Goal: Transaction & Acquisition: Purchase product/service

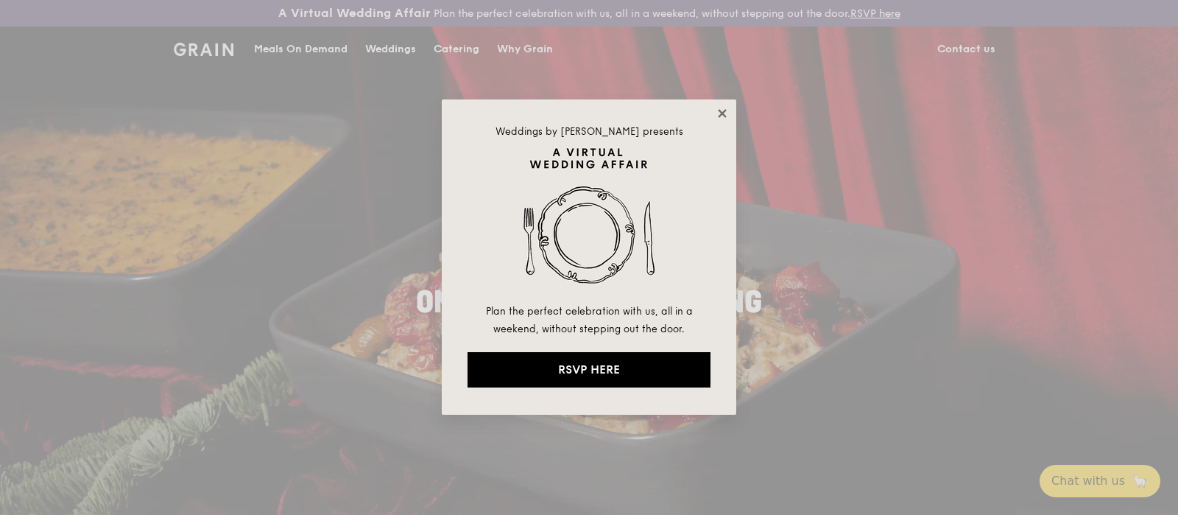
click at [725, 117] on icon at bounding box center [722, 113] width 8 height 8
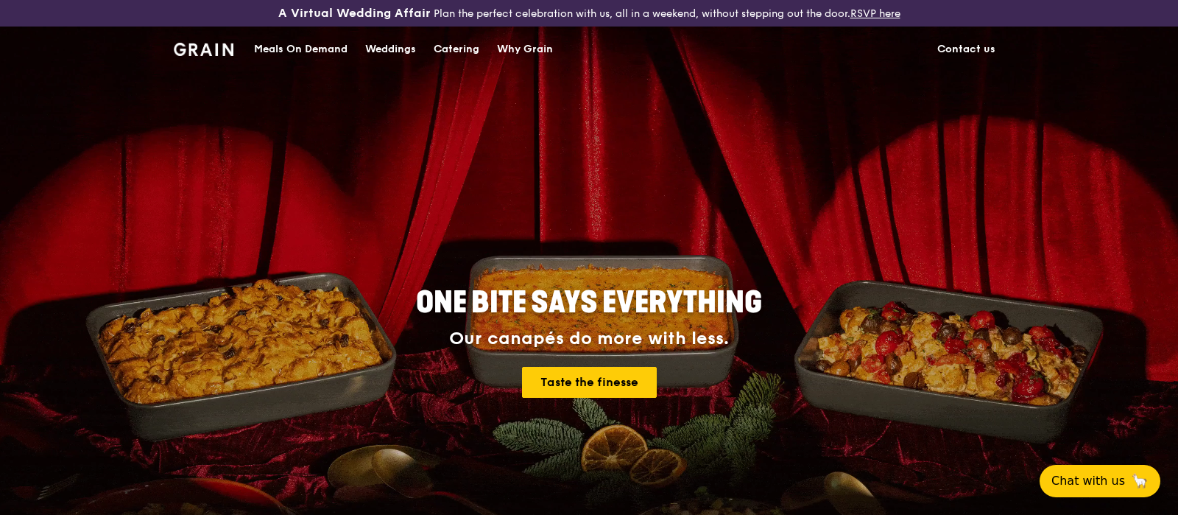
click at [974, 49] on link "Contact us" at bounding box center [967, 49] width 76 height 44
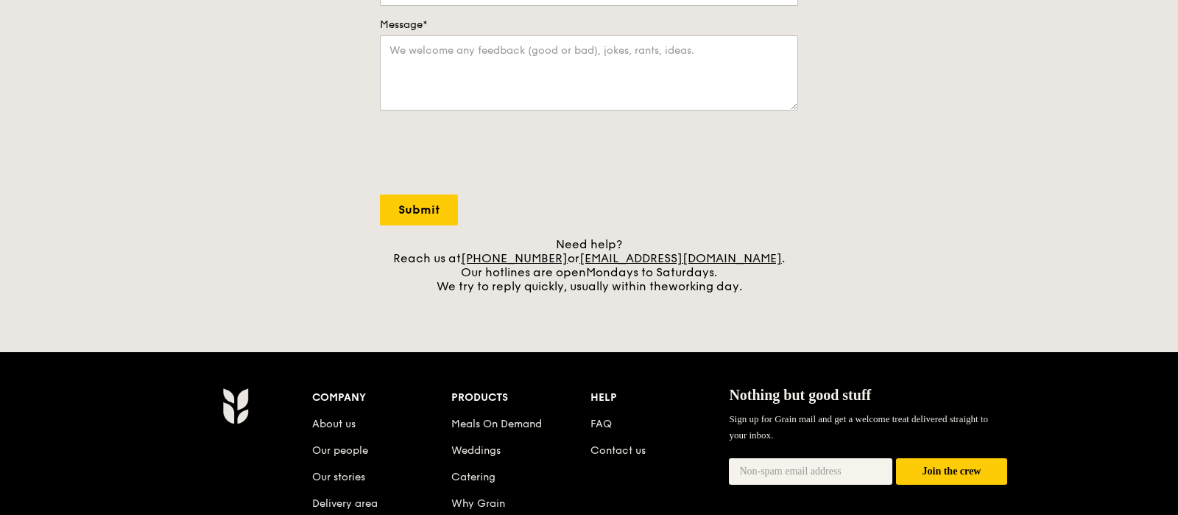
scroll to position [464, 0]
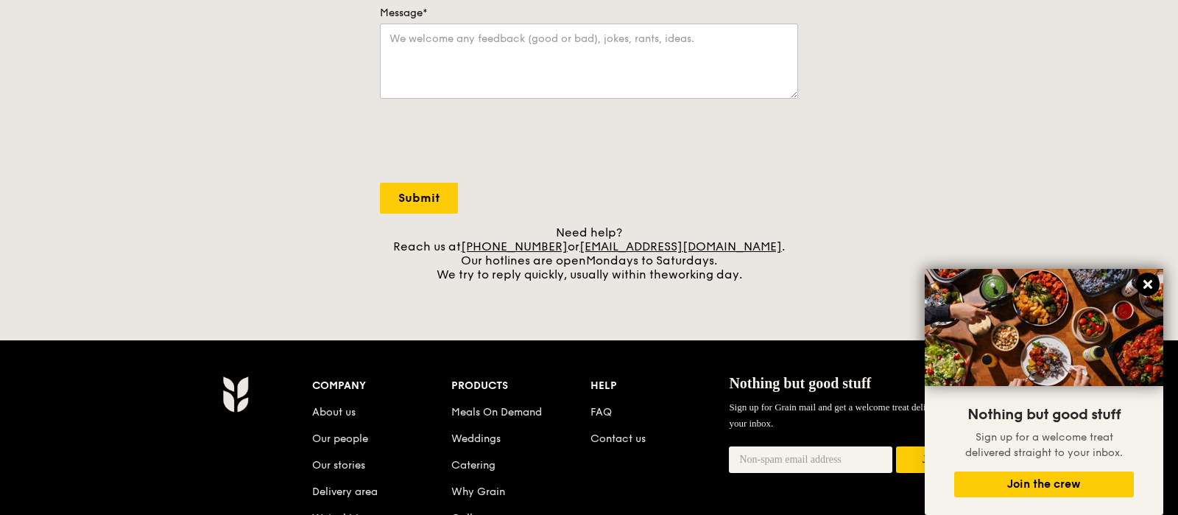
click at [1153, 283] on icon at bounding box center [1148, 284] width 13 height 13
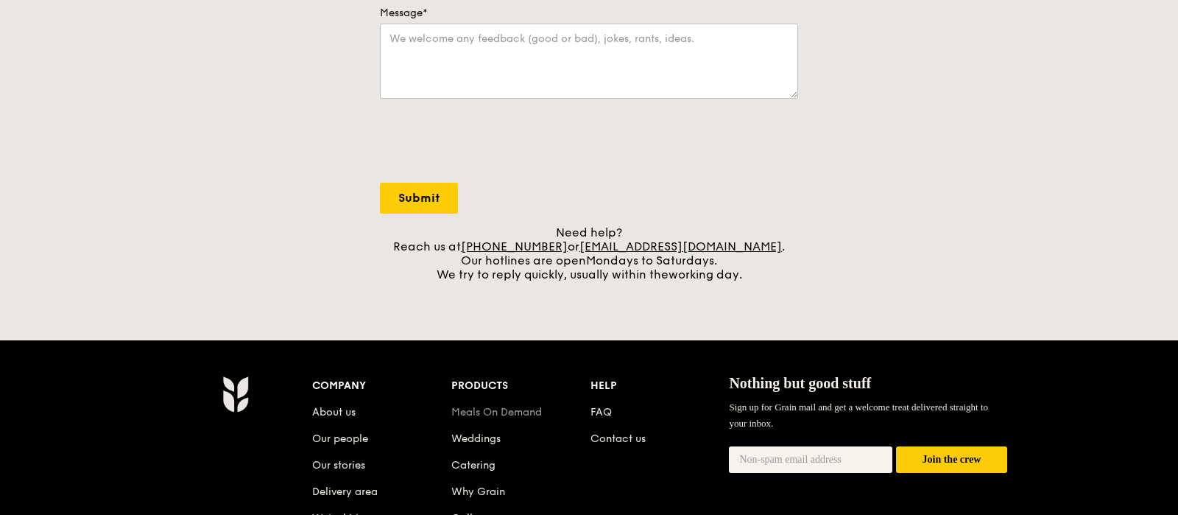
click at [520, 411] on link "Meals On Demand" at bounding box center [496, 412] width 91 height 13
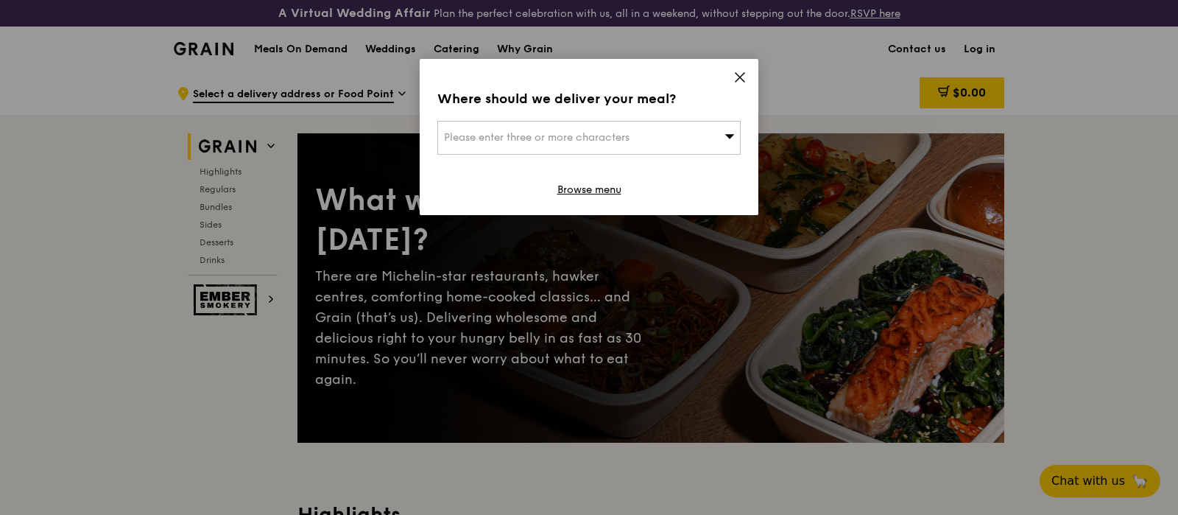
click at [598, 183] on div "Where should we deliver your meal? Please enter three or more characters Browse…" at bounding box center [589, 137] width 339 height 156
click at [588, 191] on link "Browse menu" at bounding box center [590, 190] width 64 height 15
